Goal: Obtain resource: Obtain resource

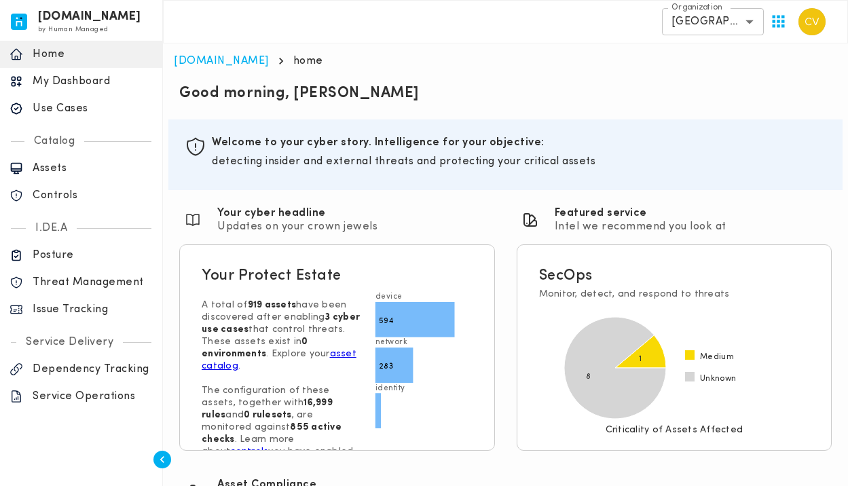
click at [72, 114] on p "Use Cases" at bounding box center [93, 109] width 120 height 14
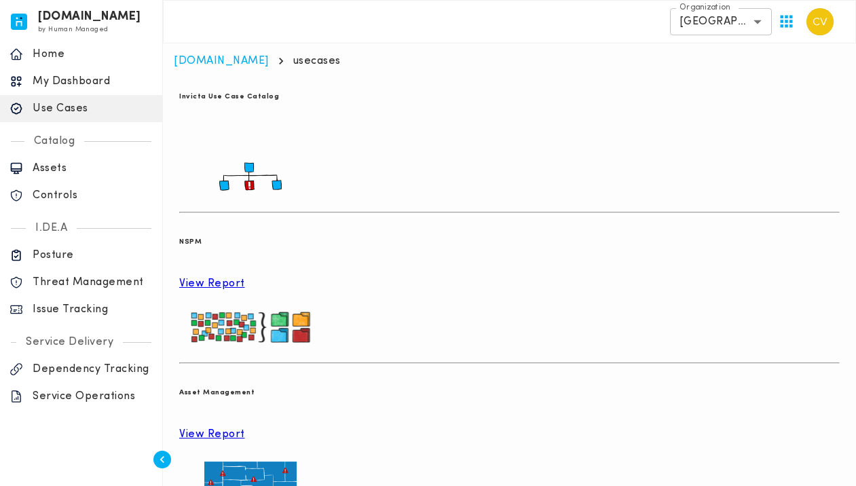
click at [280, 277] on p "View Report" at bounding box center [509, 284] width 660 height 14
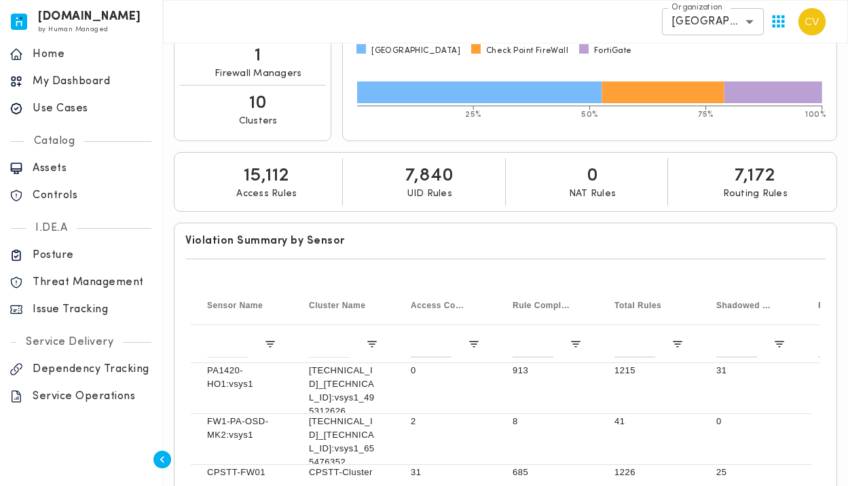
scroll to position [347, 0]
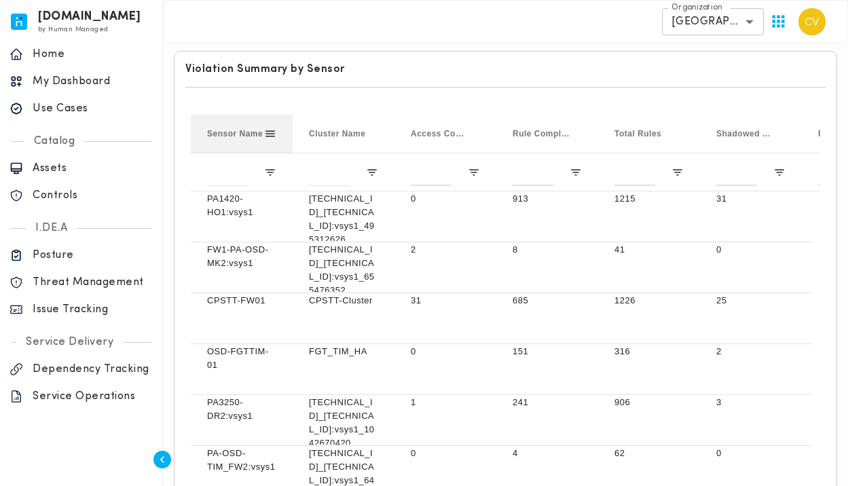
click at [234, 137] on span "Sensor Name" at bounding box center [235, 133] width 56 height 9
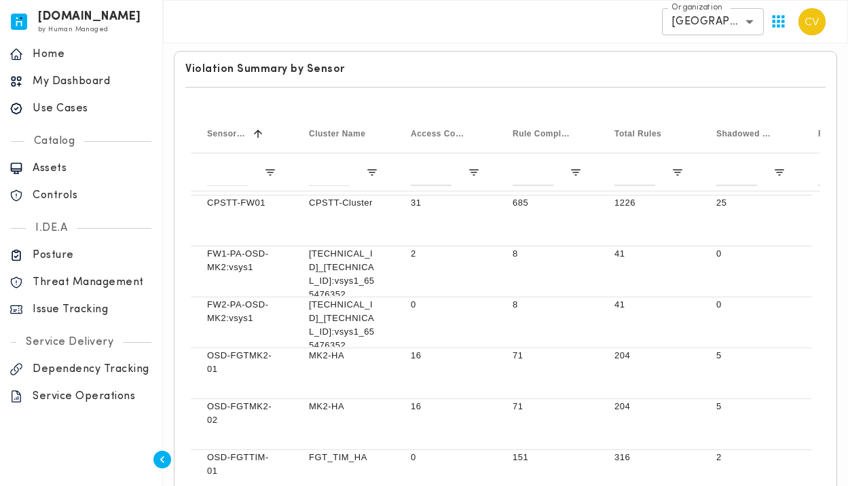
scroll to position [490, 0]
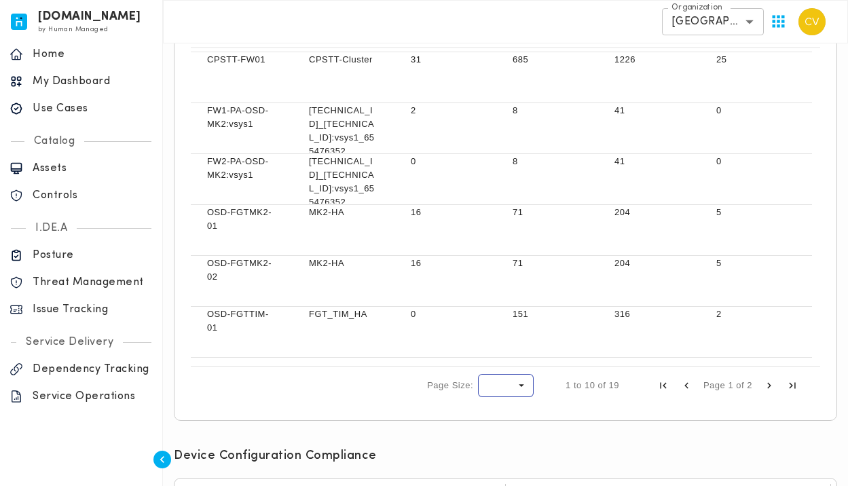
click at [516, 385] on span "Page Size" at bounding box center [521, 385] width 12 height 12
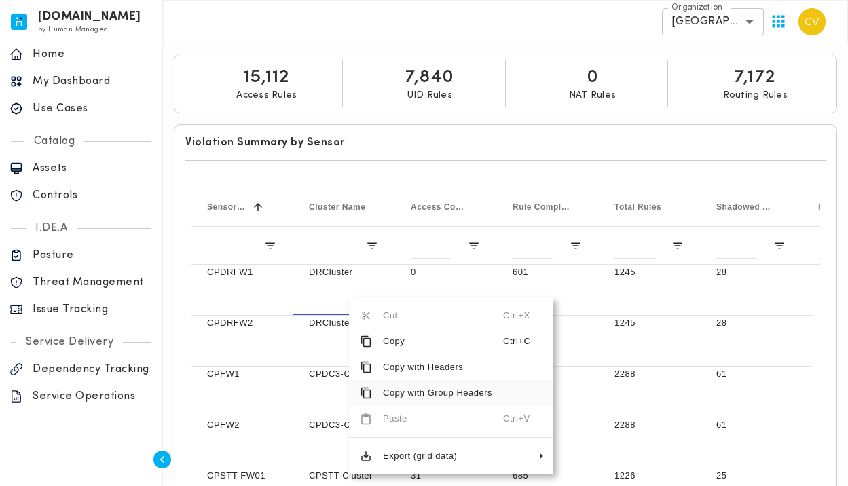
scroll to position [299, 0]
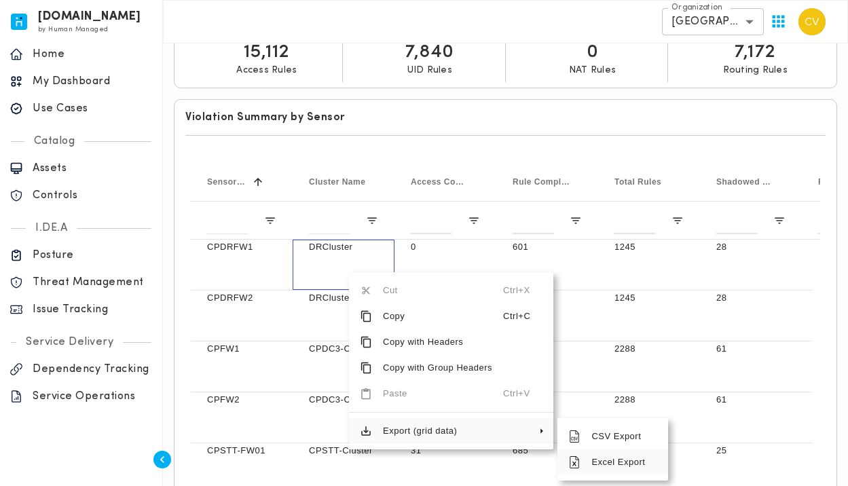
click at [601, 463] on span "Excel Export" at bounding box center [618, 462] width 77 height 26
